Goal: Task Accomplishment & Management: Manage account settings

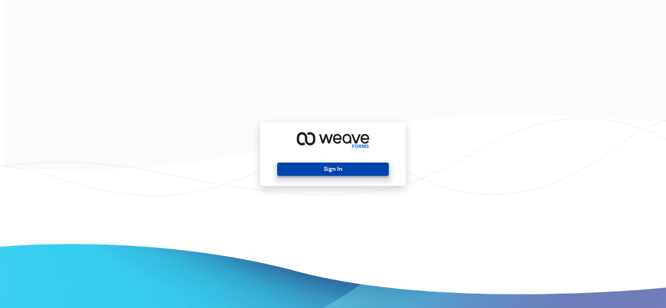
click at [361, 171] on button "Sign In" at bounding box center [332, 168] width 111 height 13
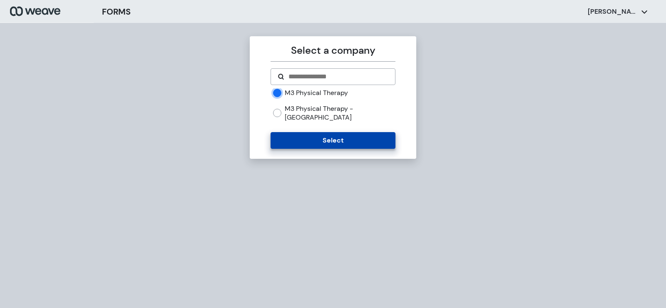
click at [315, 139] on button "Select" at bounding box center [333, 140] width 125 height 17
